Goal: Task Accomplishment & Management: Manage account settings

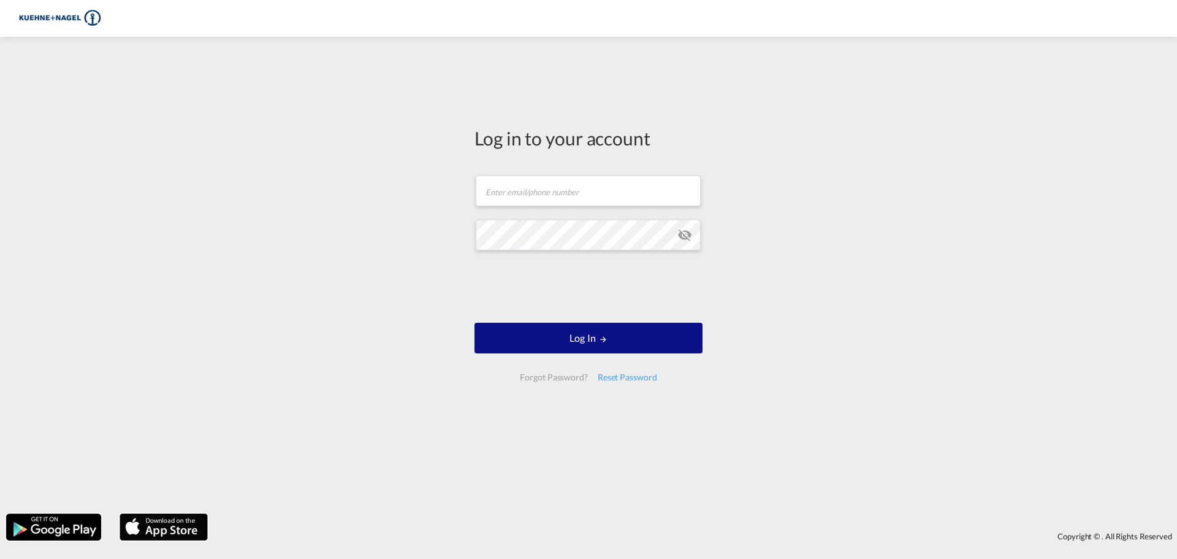
click at [986, 199] on div "Log in to your account Email field is required Password field is required Log I…" at bounding box center [588, 275] width 1177 height 464
click at [546, 194] on input "text" at bounding box center [588, 190] width 225 height 31
type input "[PERSON_NAME][EMAIL_ADDRESS][PERSON_NAME][PERSON_NAME][DOMAIN_NAME]"
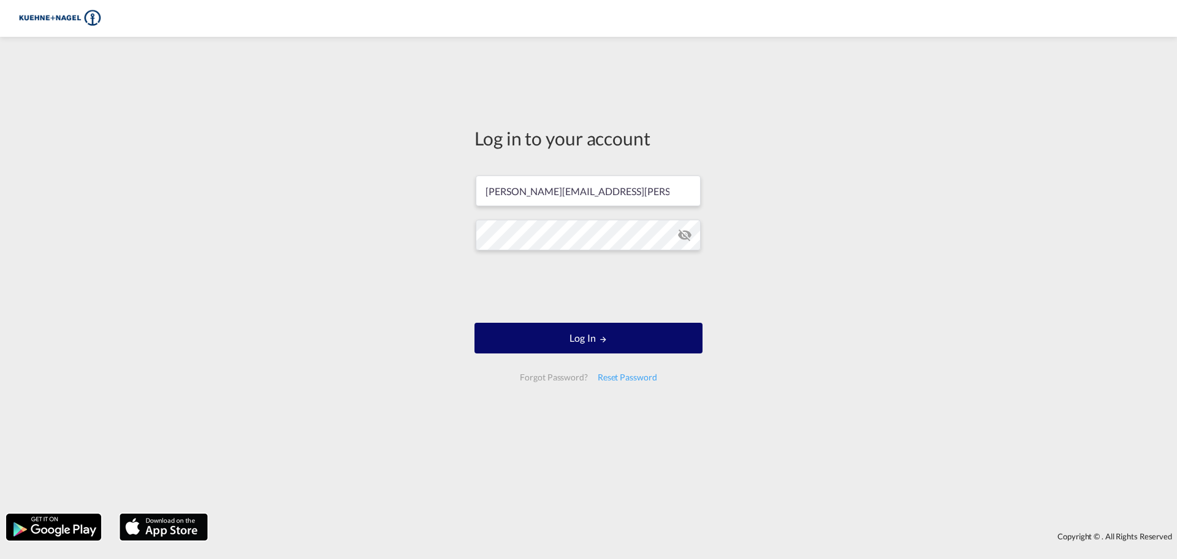
click at [582, 345] on button "Log In" at bounding box center [589, 337] width 228 height 31
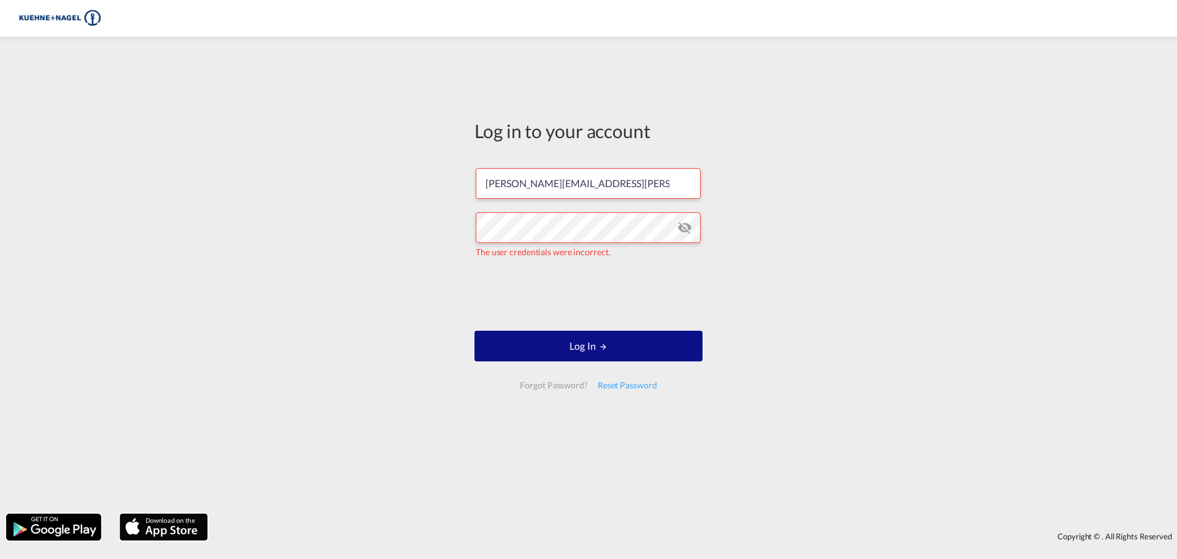
click at [557, 386] on div "Forgot Password?" at bounding box center [553, 385] width 77 height 22
click at [625, 386] on div "Reset Password" at bounding box center [627, 385] width 69 height 22
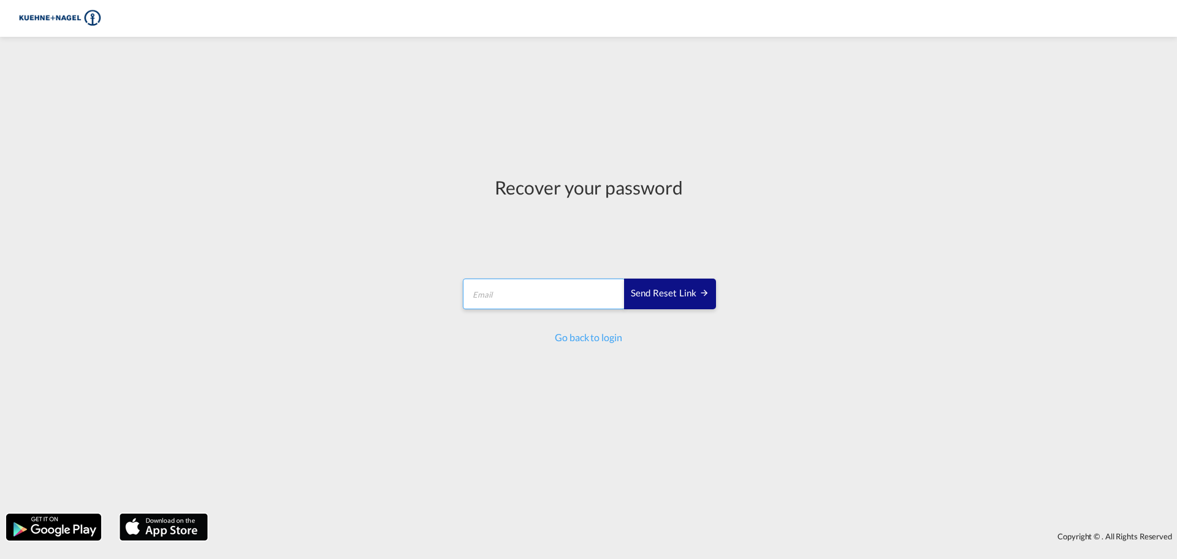
click at [554, 284] on input "email" at bounding box center [544, 293] width 162 height 31
type input "[PERSON_NAME][EMAIL_ADDRESS][PERSON_NAME][PERSON_NAME][DOMAIN_NAME]"
click at [669, 291] on div "Send reset link" at bounding box center [670, 293] width 78 height 14
